Goal: Transaction & Acquisition: Subscribe to service/newsletter

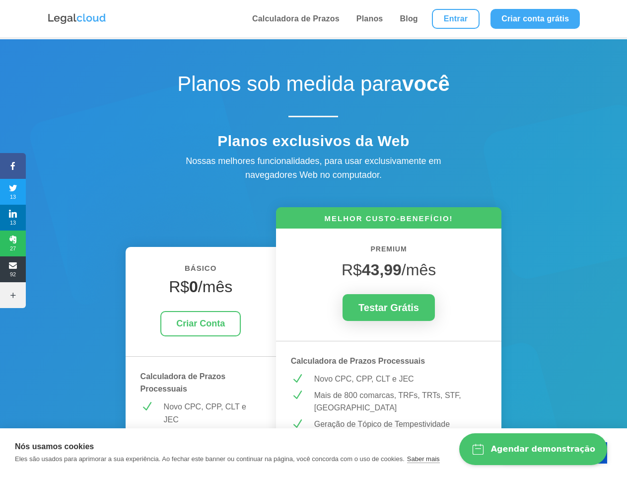
click at [13, 166] on icon at bounding box center [13, 166] width 26 height 8
click at [13, 192] on span "13" at bounding box center [13, 192] width 26 height 16
click at [13, 218] on span "13" at bounding box center [13, 218] width 26 height 16
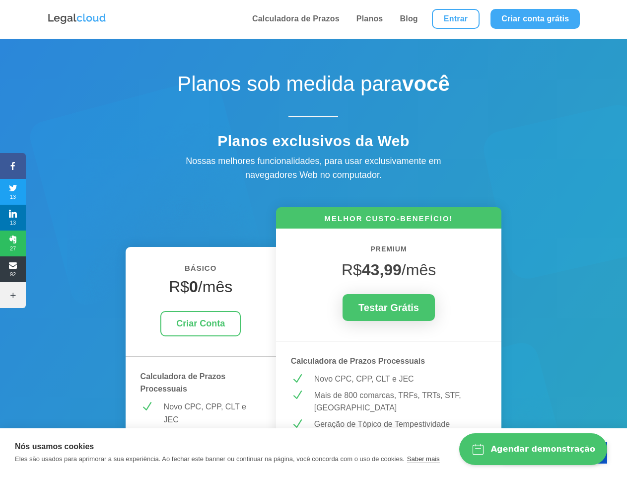
click at [13, 243] on span "27" at bounding box center [13, 243] width 26 height 16
click at [13, 269] on span "92" at bounding box center [13, 269] width 26 height 16
click at [13, 295] on icon at bounding box center [13, 295] width 26 height 8
